Goal: Transaction & Acquisition: Purchase product/service

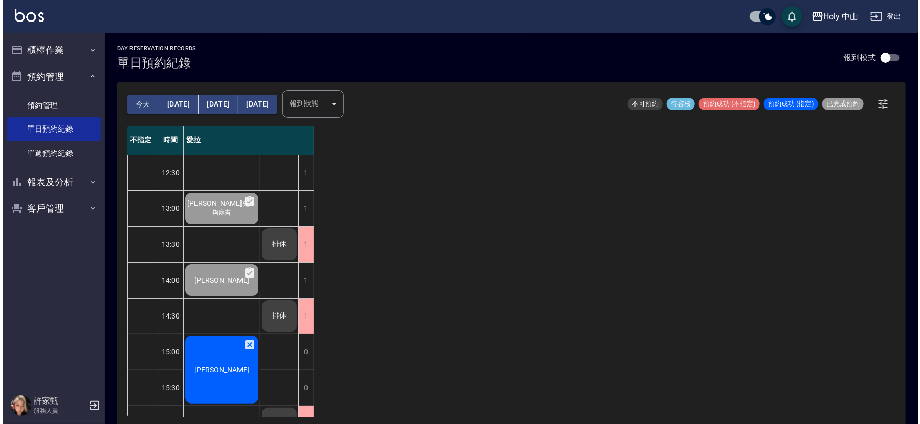
scroll to position [153, 0]
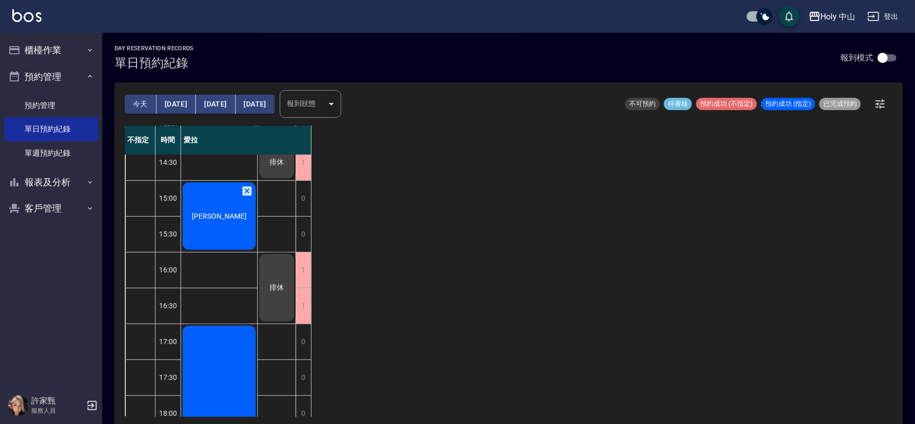
click at [199, 221] on div "[PERSON_NAME]" at bounding box center [219, 216] width 76 height 71
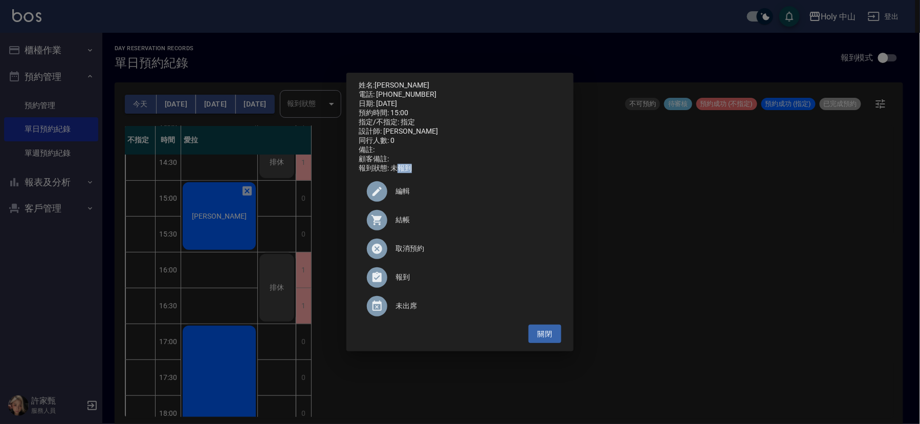
click at [199, 221] on div "姓名: 鍾坤樹 電話: 0958332773 日期: 2025/09/07 預約時間: 15:00 指定/不指定: 指定 設計師: 愛拉 同行人數: 0 備註…" at bounding box center [460, 212] width 920 height 424
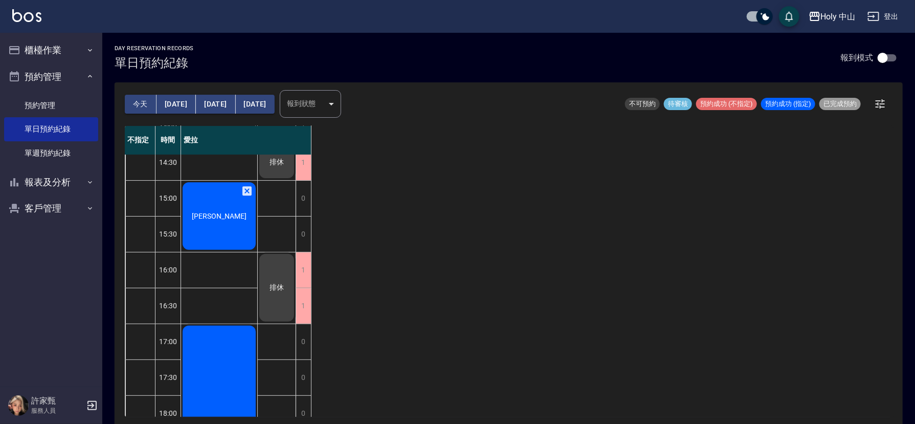
click at [213, 208] on div "[PERSON_NAME]" at bounding box center [219, 216] width 76 height 71
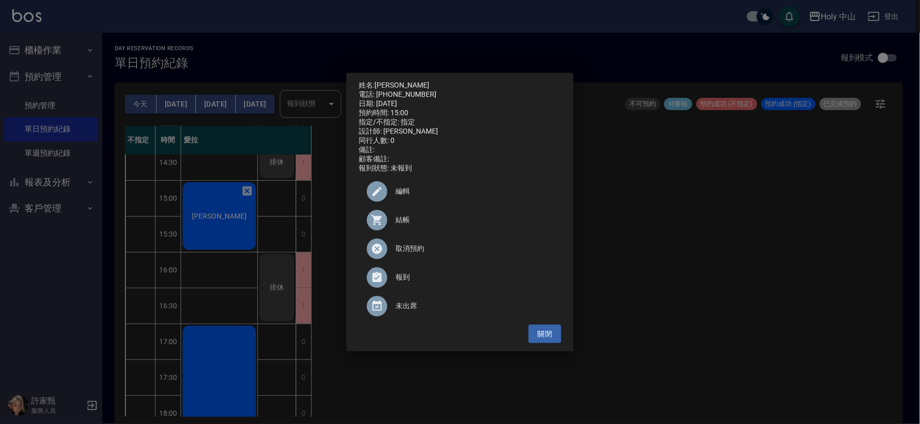
click at [216, 208] on div "姓名: 鍾坤樹 電話: 0958332773 日期: 2025/09/07 預約時間: 15:00 指定/不指定: 指定 設計師: 愛拉 同行人數: 0 備註…" at bounding box center [460, 212] width 920 height 424
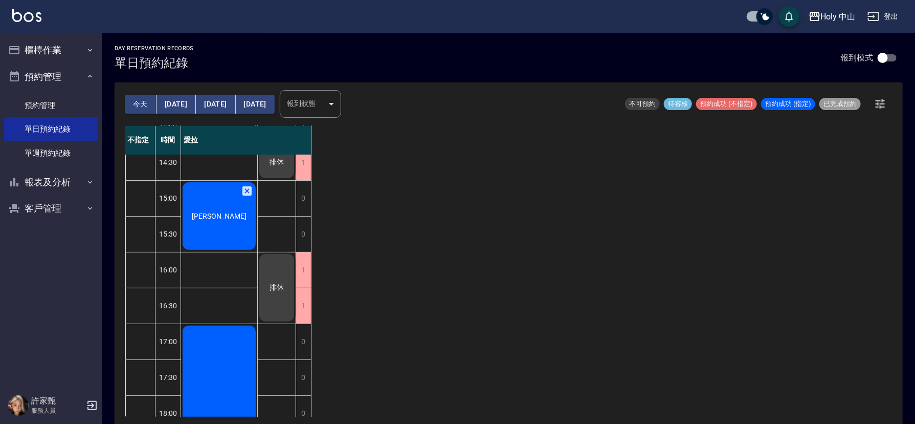
click at [240, 210] on div "[PERSON_NAME]" at bounding box center [219, 216] width 76 height 71
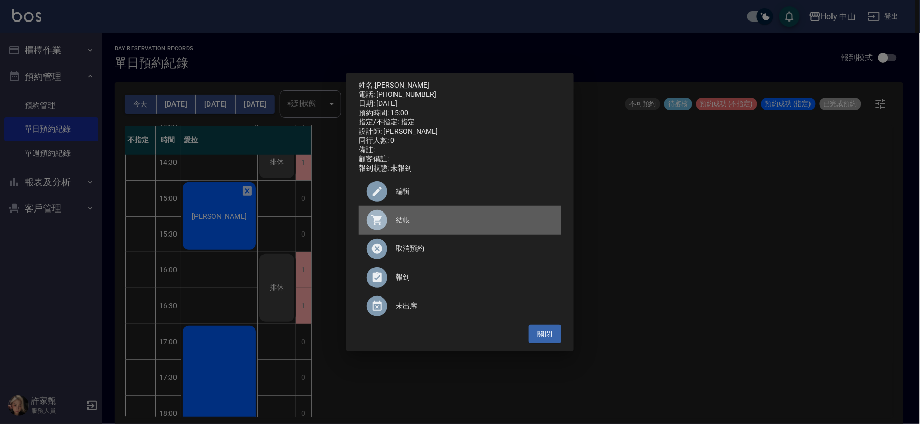
click at [408, 224] on span "結帳" at bounding box center [474, 219] width 158 height 11
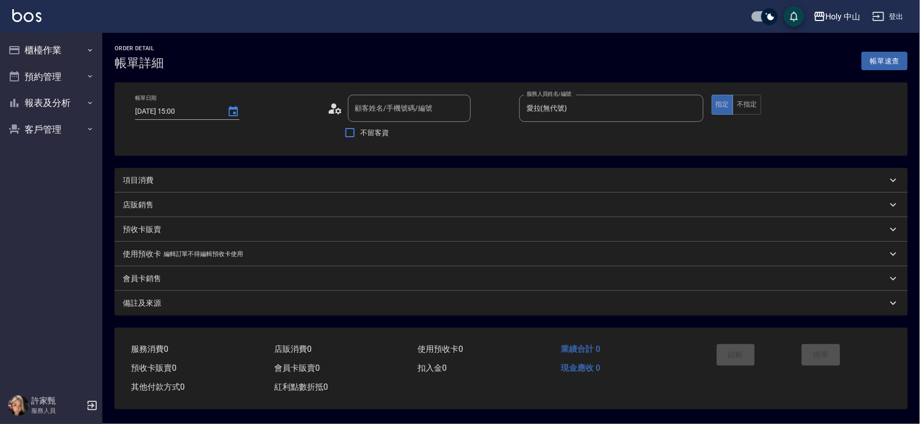
type input "[DATE] 15:00"
type input "愛拉(無代號)"
type input "[PERSON_NAME]/0958332773/null"
click at [327, 182] on div "項目消費" at bounding box center [503, 180] width 760 height 11
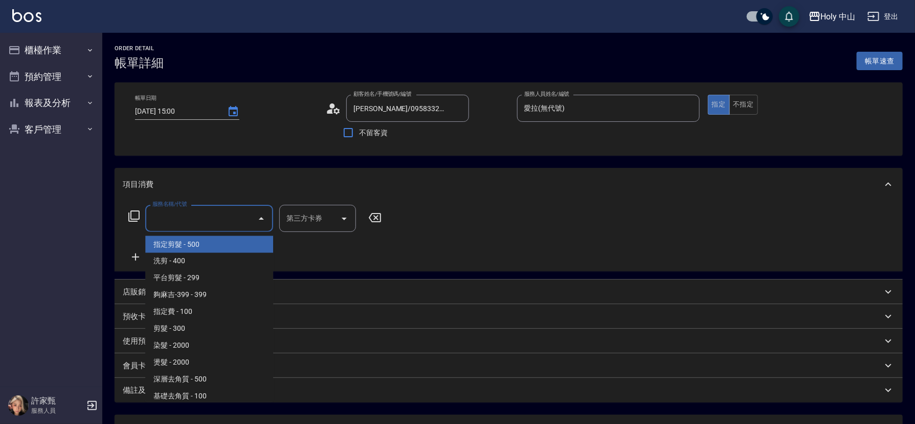
click at [250, 223] on input "服務名稱/代號" at bounding box center [201, 218] width 103 height 18
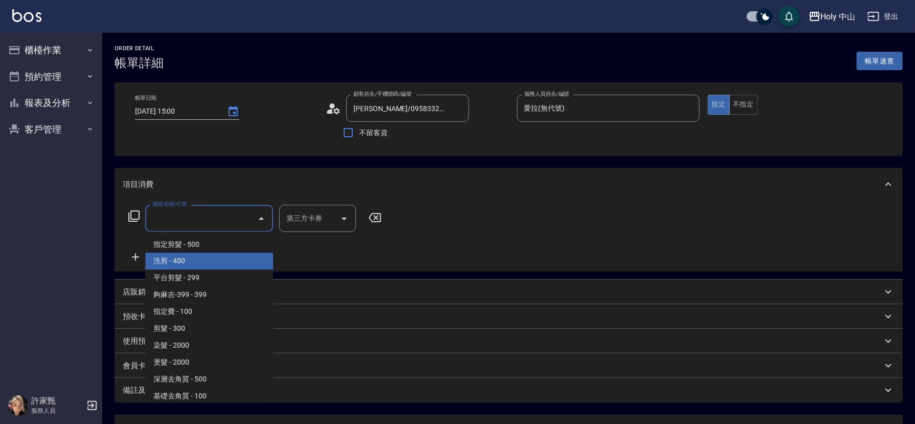
click at [223, 255] on span "洗剪 - 400" at bounding box center [209, 261] width 128 height 17
type input "洗剪(3)"
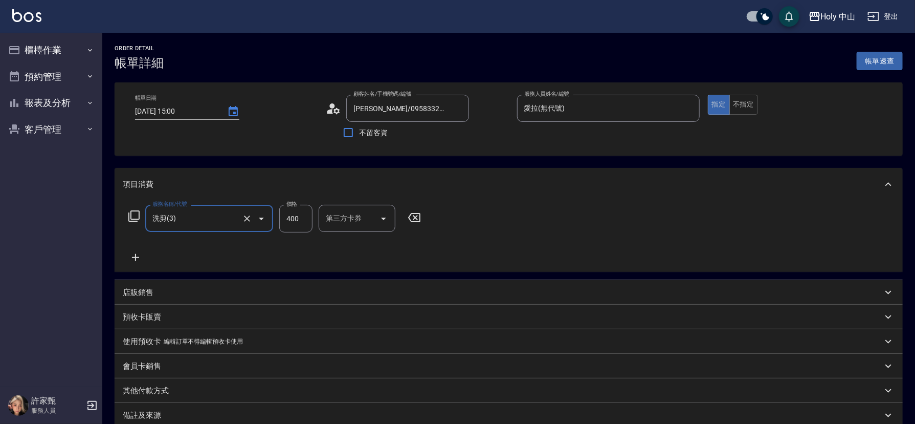
click at [293, 218] on input "400" at bounding box center [295, 219] width 33 height 28
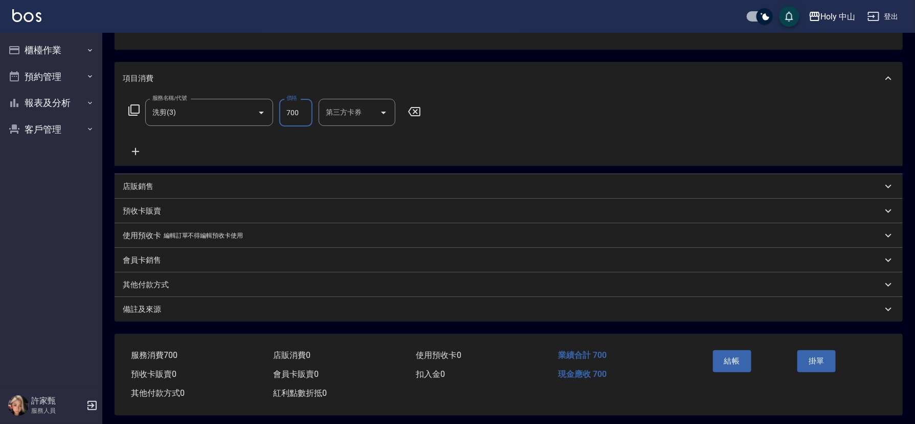
scroll to position [113, 0]
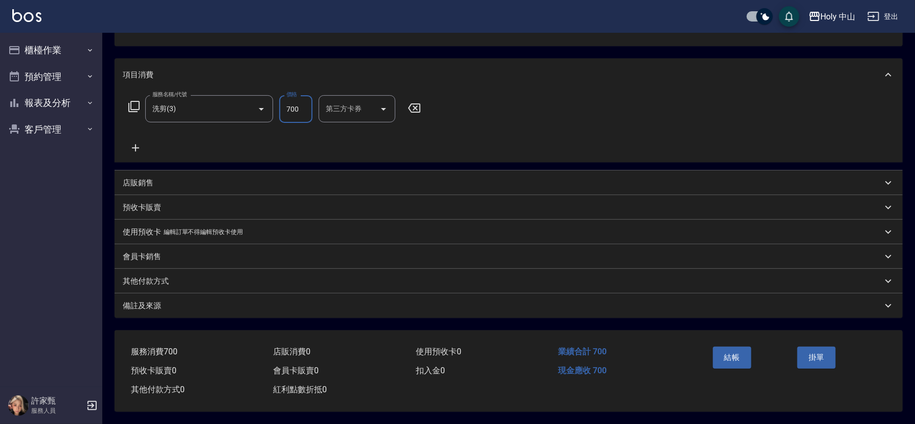
type input "700"
click at [345, 304] on div "備註及來源" at bounding box center [503, 305] width 760 height 11
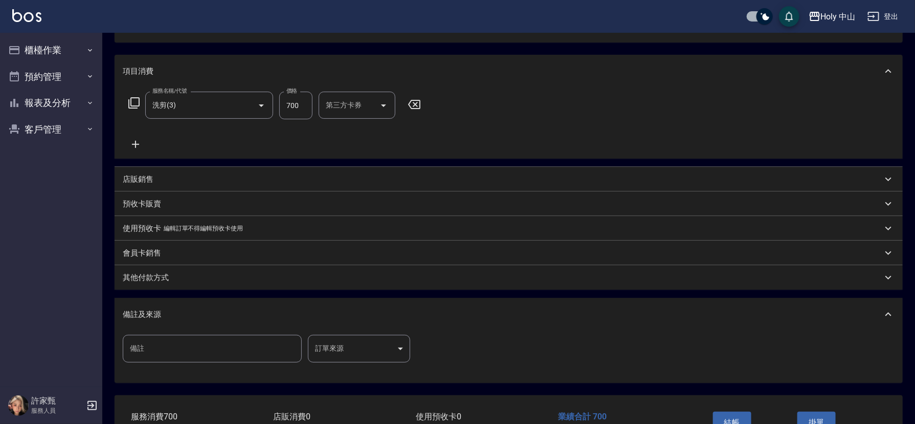
click at [326, 348] on body "Holy 中山 登出 櫃檯作業 打帳單 帳單列表 營業儀表板 現場電腦打卡 預約管理 預約管理 單日預約紀錄 單週預約紀錄 報表及分析 報表目錄 店家日報表 …" at bounding box center [457, 188] width 915 height 602
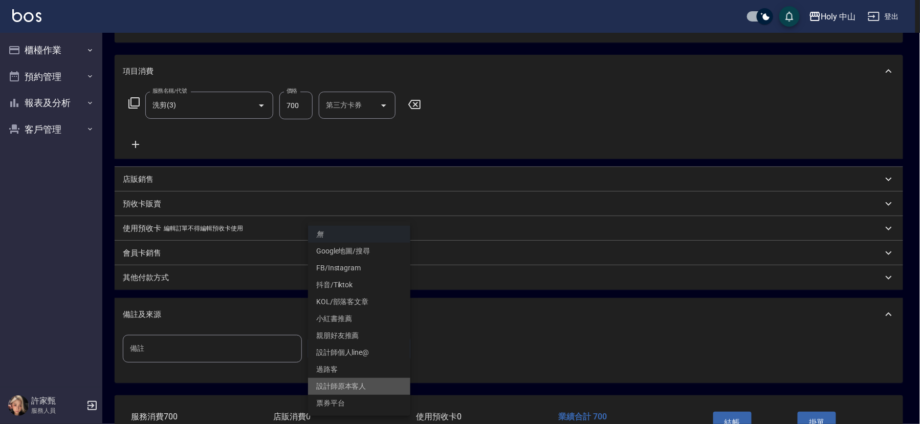
click at [352, 387] on li "設計師原本客人" at bounding box center [359, 386] width 102 height 17
type input "設計師原本客人"
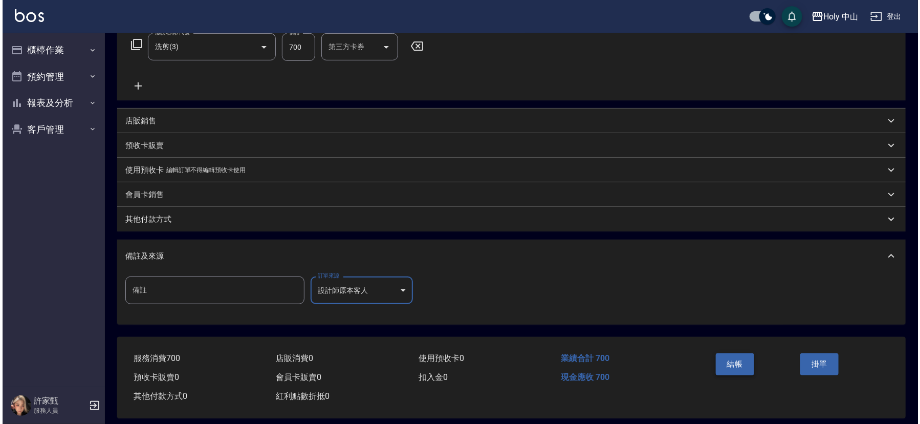
scroll to position [182, 0]
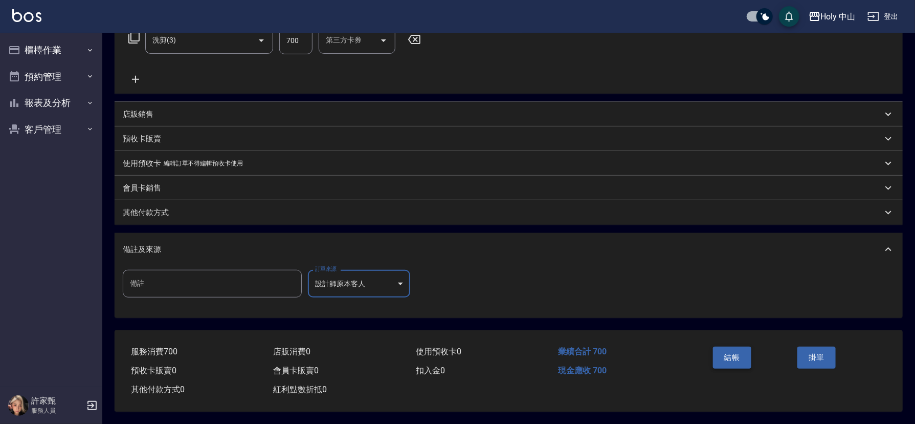
click at [725, 355] on button "結帳" at bounding box center [732, 356] width 38 height 21
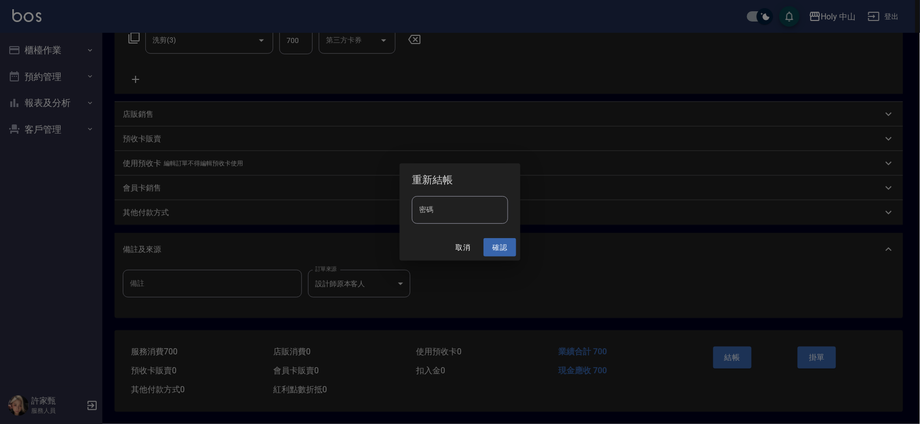
click at [500, 250] on button "確認" at bounding box center [499, 247] width 33 height 19
